Goal: Information Seeking & Learning: Find contact information

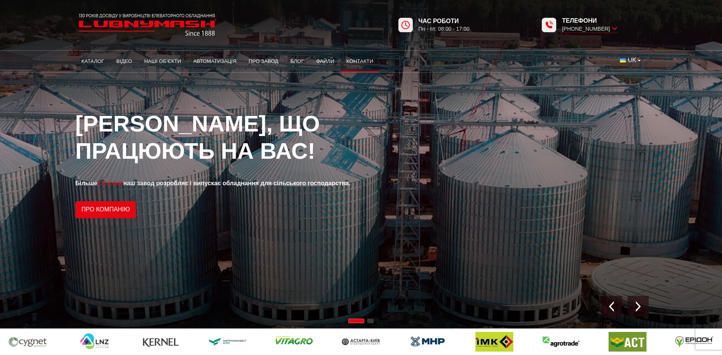
click at [360, 58] on link "Контакти" at bounding box center [359, 61] width 39 height 17
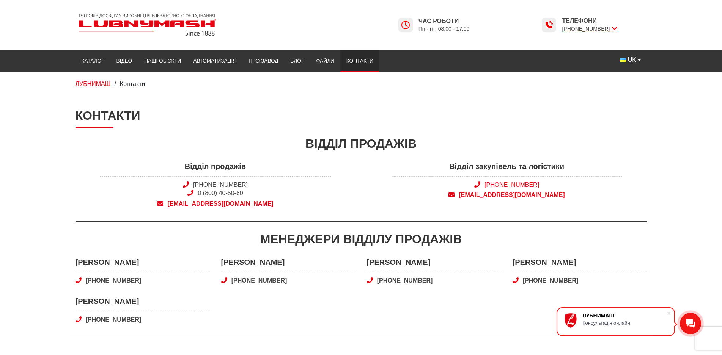
drag, startPoint x: 551, startPoint y: 185, endPoint x: 487, endPoint y: 184, distance: 64.1
click at [487, 184] on span "[PHONE_NUMBER]" at bounding box center [506, 185] width 231 height 8
copy link "38 (050) 580 22 36"
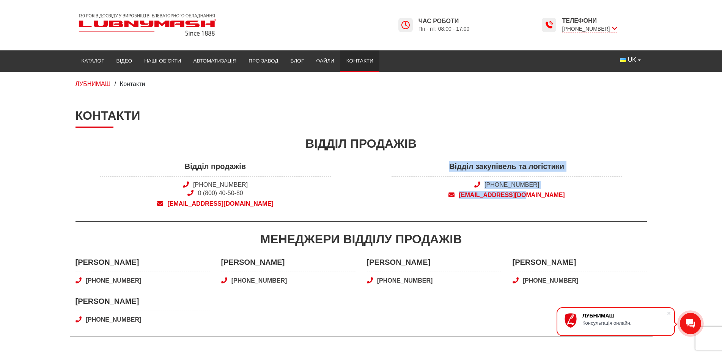
drag, startPoint x: 492, startPoint y: 196, endPoint x: 551, endPoint y: 208, distance: 60.8
click at [551, 208] on div "Відділ закупівель та логістики +38 (050) 580 22 36 snab@lubnymash.com" at bounding box center [506, 186] width 291 height 51
copy div "Відділ закупівель та логістики +38 (050) 580 22 36 snab@lubnymash.com"
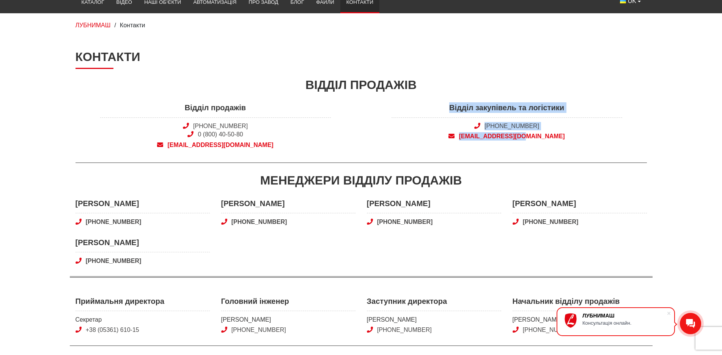
scroll to position [228, 0]
